Goal: Task Accomplishment & Management: Use online tool/utility

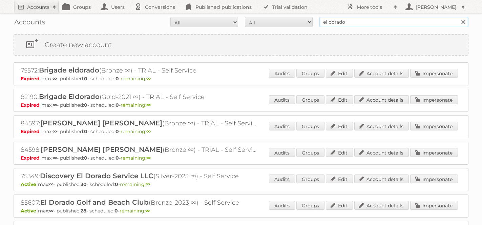
click at [346, 23] on input "el dorado" at bounding box center [394, 22] width 149 height 10
type input "picnic"
click at [458, 17] on input "Search" at bounding box center [463, 22] width 10 height 10
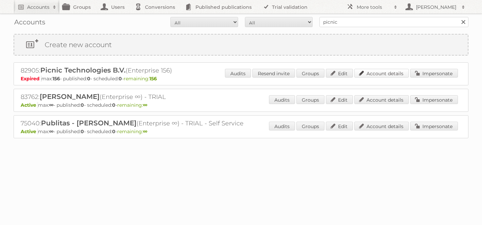
click at [379, 73] on link "Account details" at bounding box center [382, 73] width 55 height 9
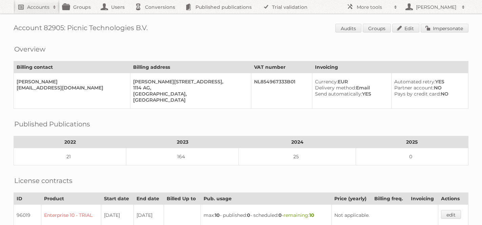
click at [42, 6] on h2 "Accounts" at bounding box center [38, 7] width 22 height 7
type input"] "l"
type input"] "el dorado"
click at [156, 17] on input "Search" at bounding box center [161, 22] width 10 height 10
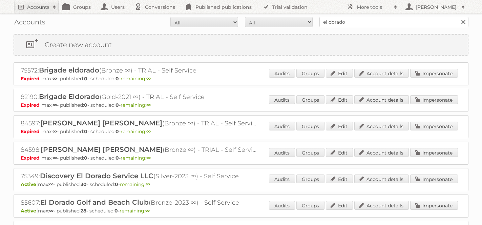
scroll to position [144, 0]
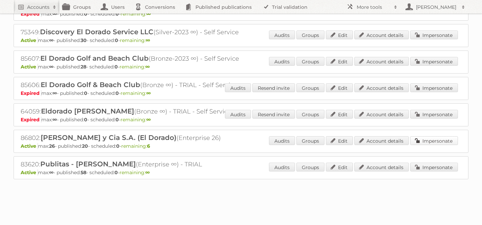
click at [440, 139] on link "Impersonate" at bounding box center [435, 140] width 48 height 9
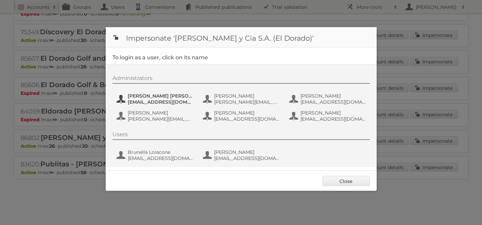
click at [143, 98] on span "Amadeo Cutini Brandi" at bounding box center [161, 96] width 66 height 6
